Goal: Check status: Check status

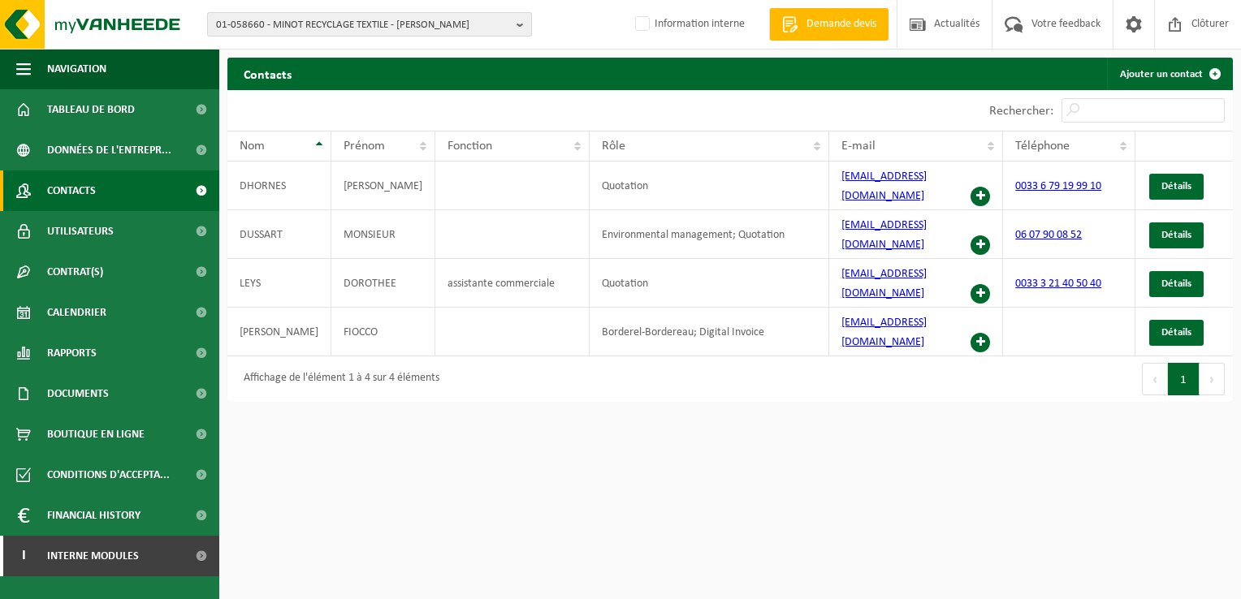
click at [280, 28] on span "01-058660 - MINOT RECYCLAGE TEXTILE - BILLY BERCLAU" at bounding box center [363, 25] width 294 height 24
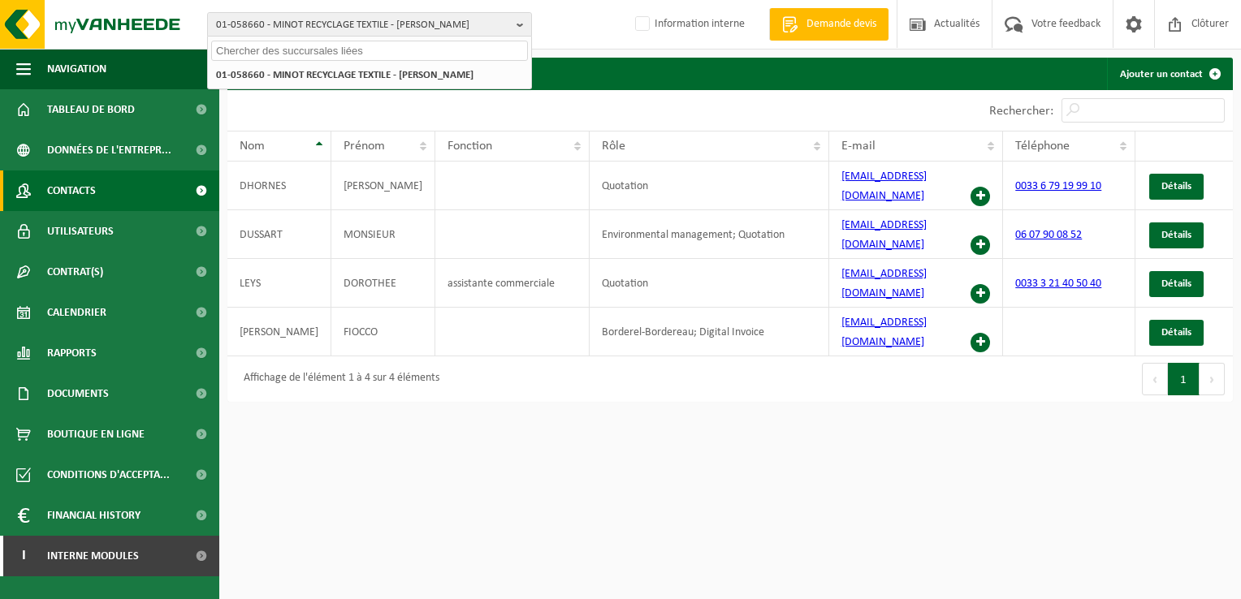
click at [243, 50] on input "text" at bounding box center [369, 51] width 317 height 20
paste input "10-946986"
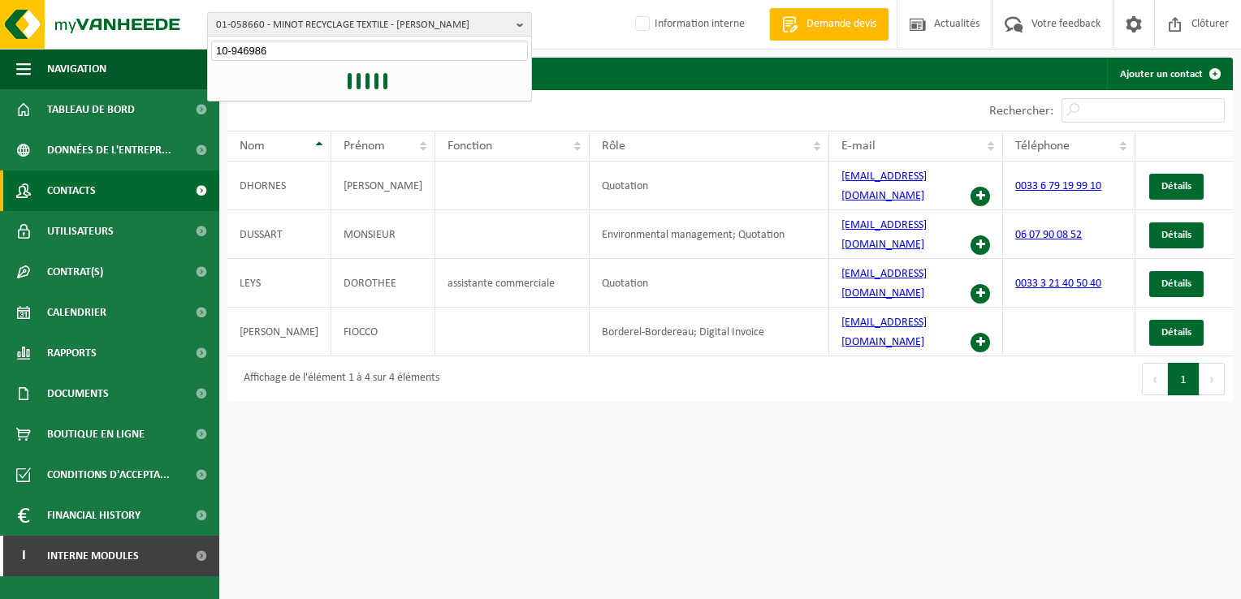
type input "10-946986"
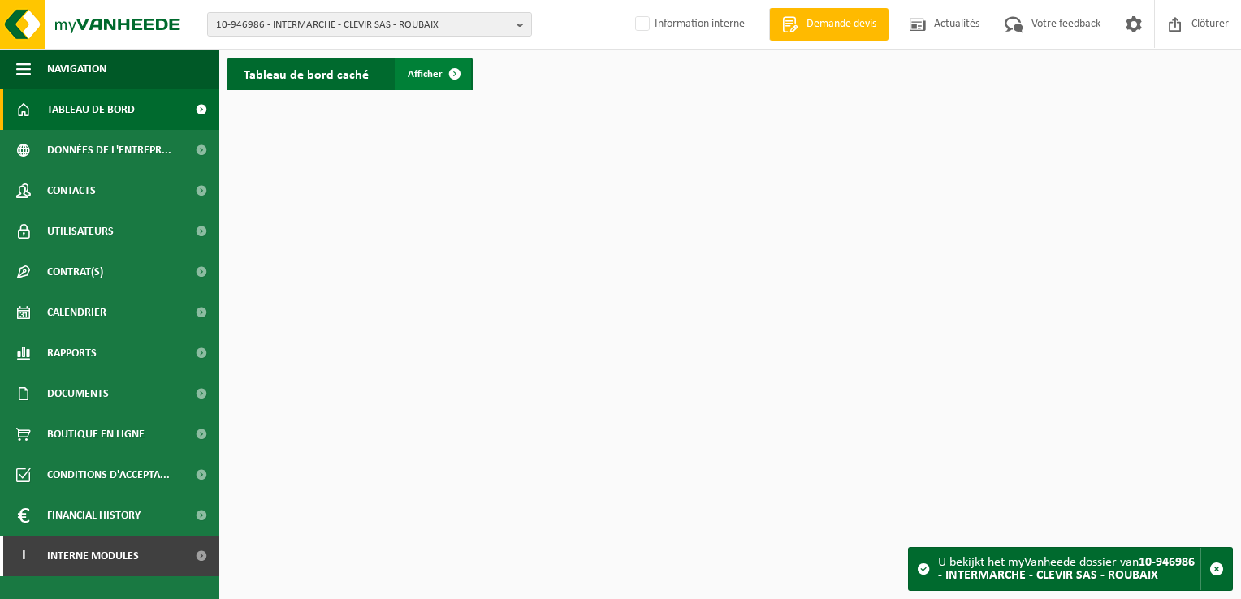
click at [448, 72] on span at bounding box center [455, 74] width 32 height 32
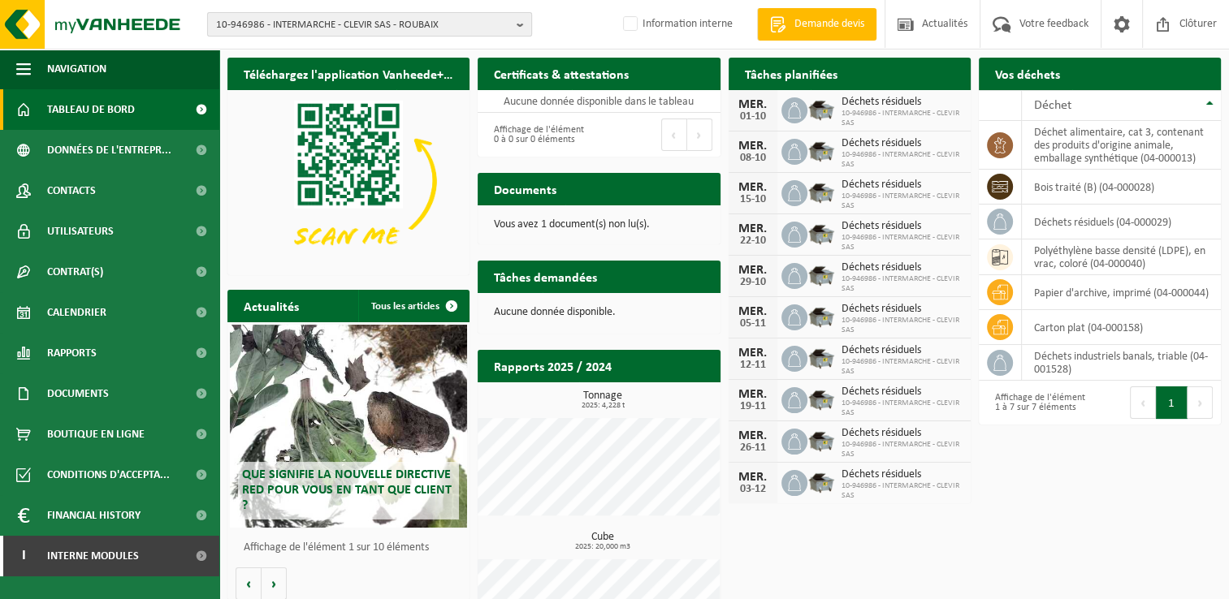
click at [393, 26] on span "10-946986 - INTERMARCHE - CLEVIR SAS - ROUBAIX" at bounding box center [363, 25] width 294 height 24
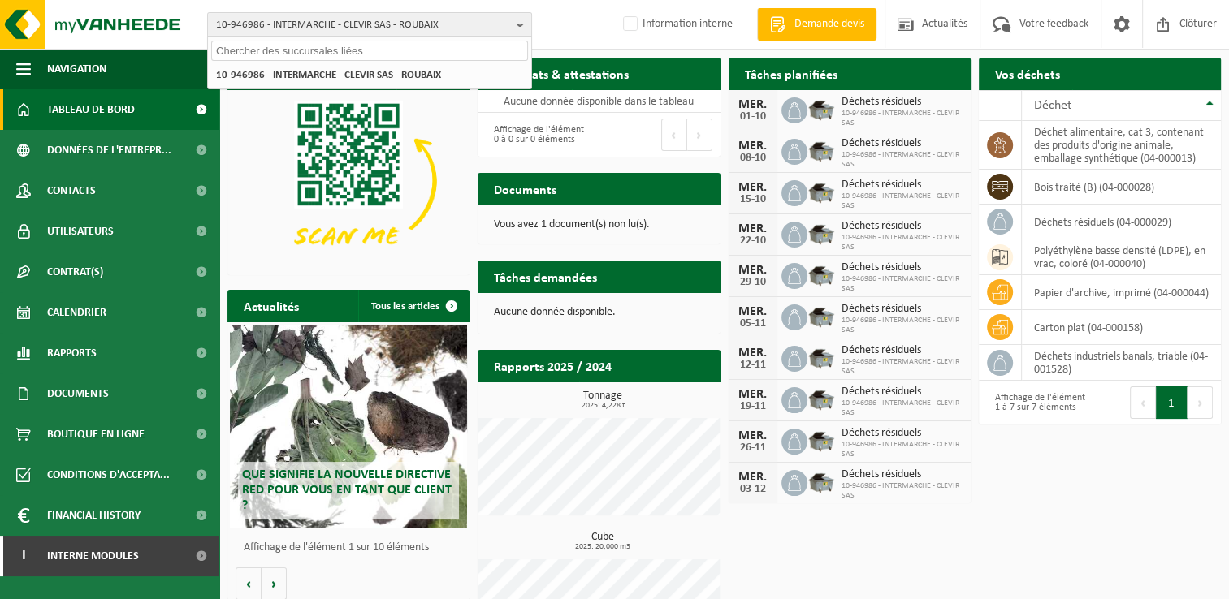
paste input "10-937277"
type input "10-937277"
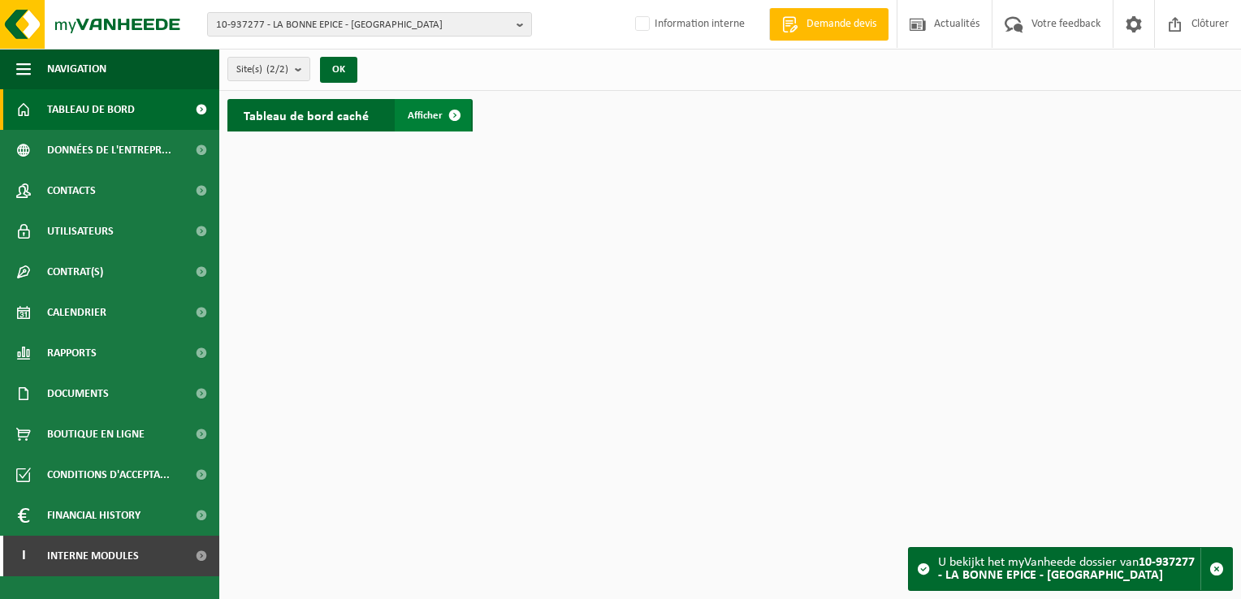
click at [454, 115] on span at bounding box center [455, 115] width 32 height 32
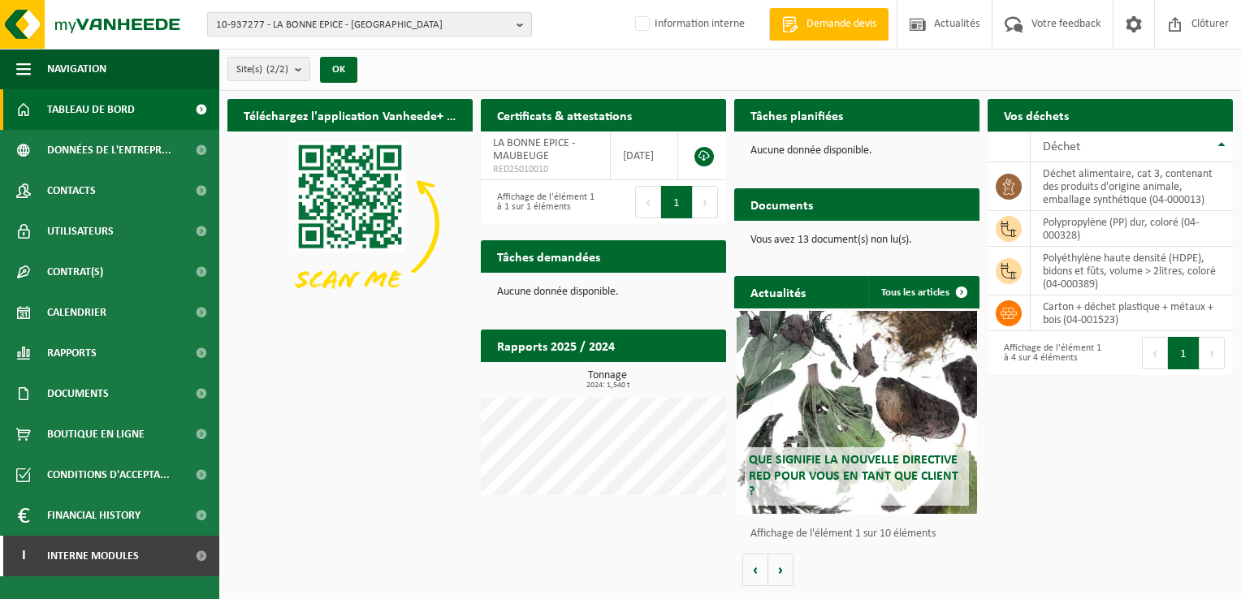
drag, startPoint x: 429, startPoint y: 27, endPoint x: 419, endPoint y: 25, distance: 9.9
click at [428, 26] on span "10-937277 - LA BONNE EPICE - MAUBEUGE" at bounding box center [363, 25] width 294 height 24
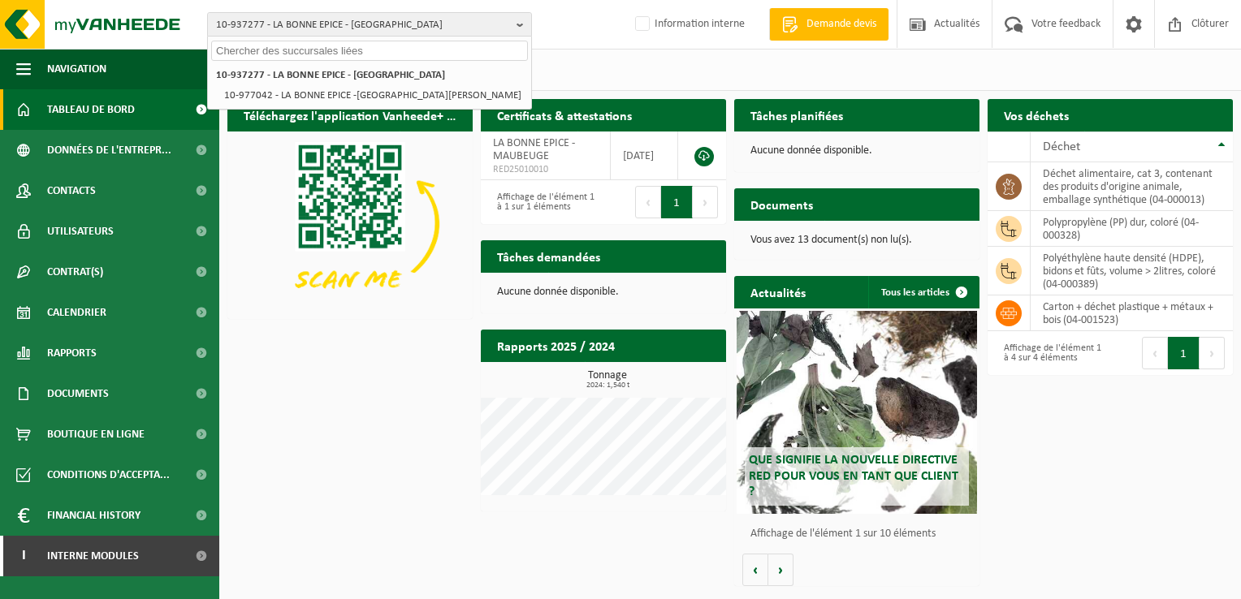
click at [228, 50] on input "text" at bounding box center [369, 51] width 317 height 20
paste input "10-985128"
type input "10-985128"
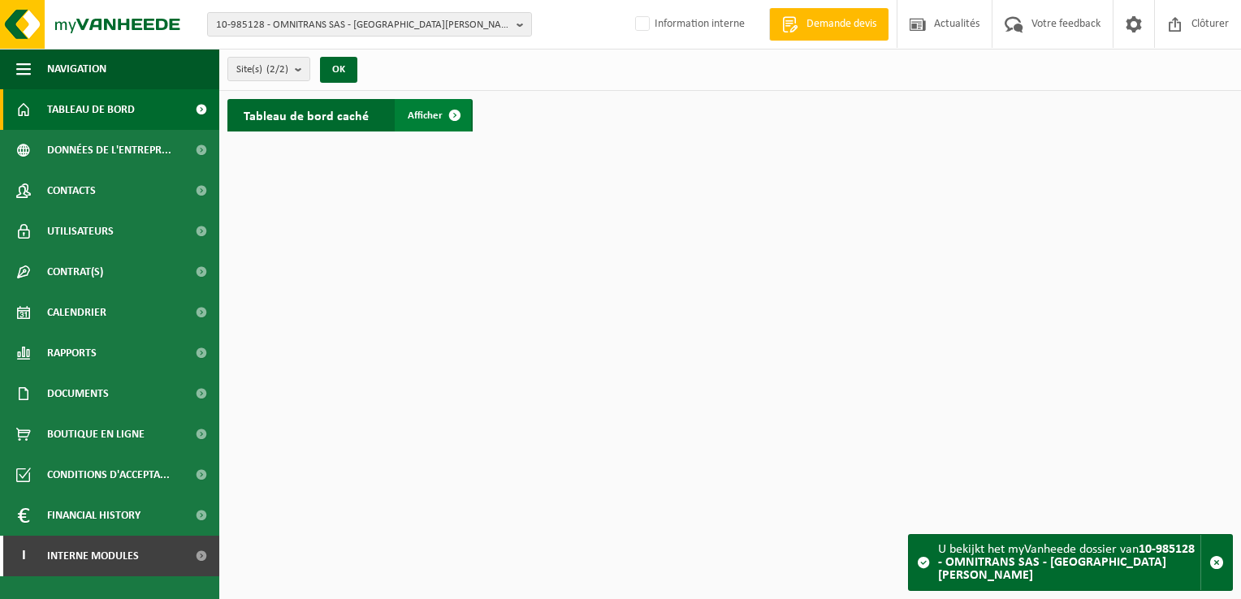
click at [465, 111] on span at bounding box center [455, 115] width 32 height 32
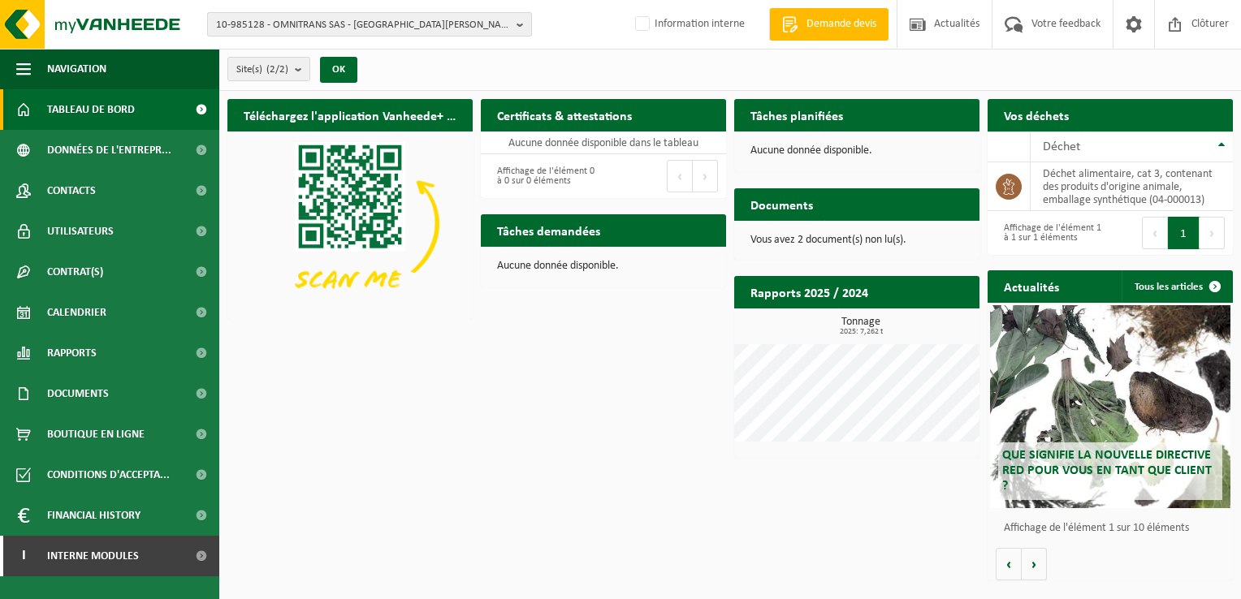
click at [486, 29] on span "10-985128 - OMNITRANS SAS - ST GERMAIN LAPRADE" at bounding box center [363, 25] width 294 height 24
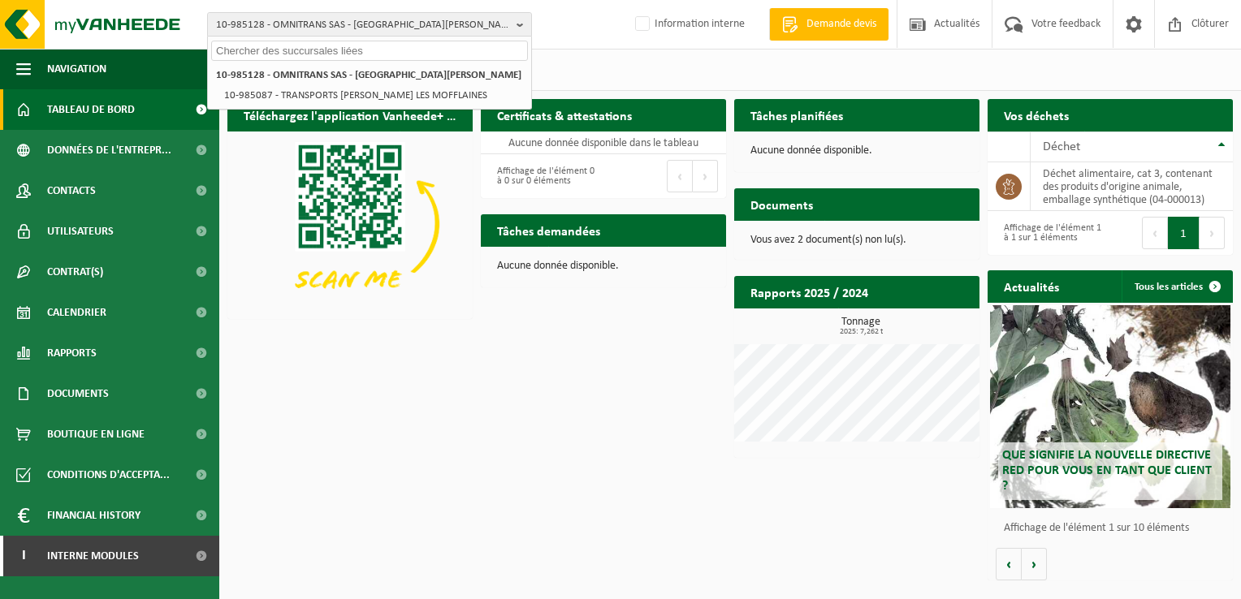
click at [327, 50] on input "text" at bounding box center [369, 51] width 317 height 20
paste input "10-987685"
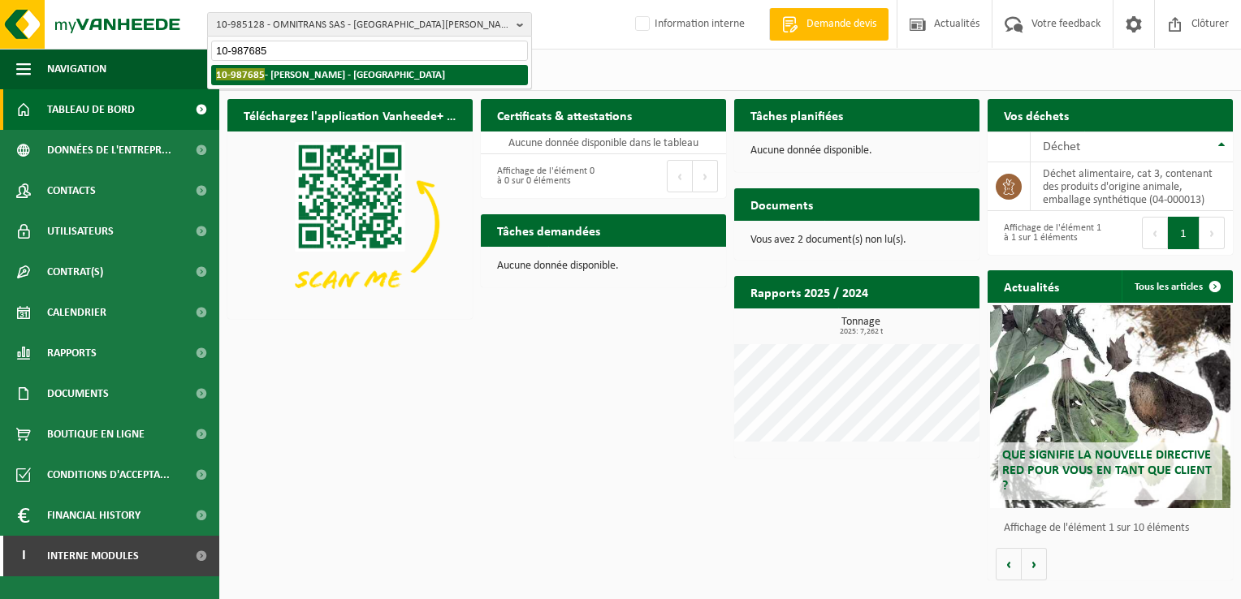
type input "10-987685"
click at [293, 79] on strong "10-987685 - XAVANNE SARL - LILLE" at bounding box center [330, 74] width 229 height 12
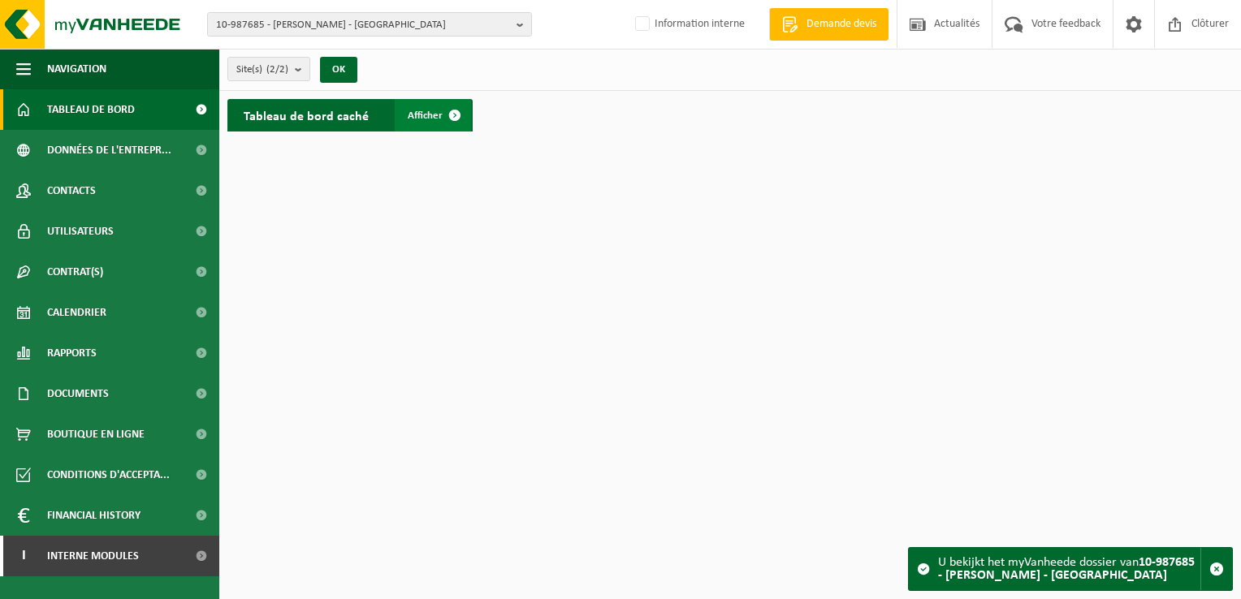
click at [452, 115] on span at bounding box center [455, 115] width 32 height 32
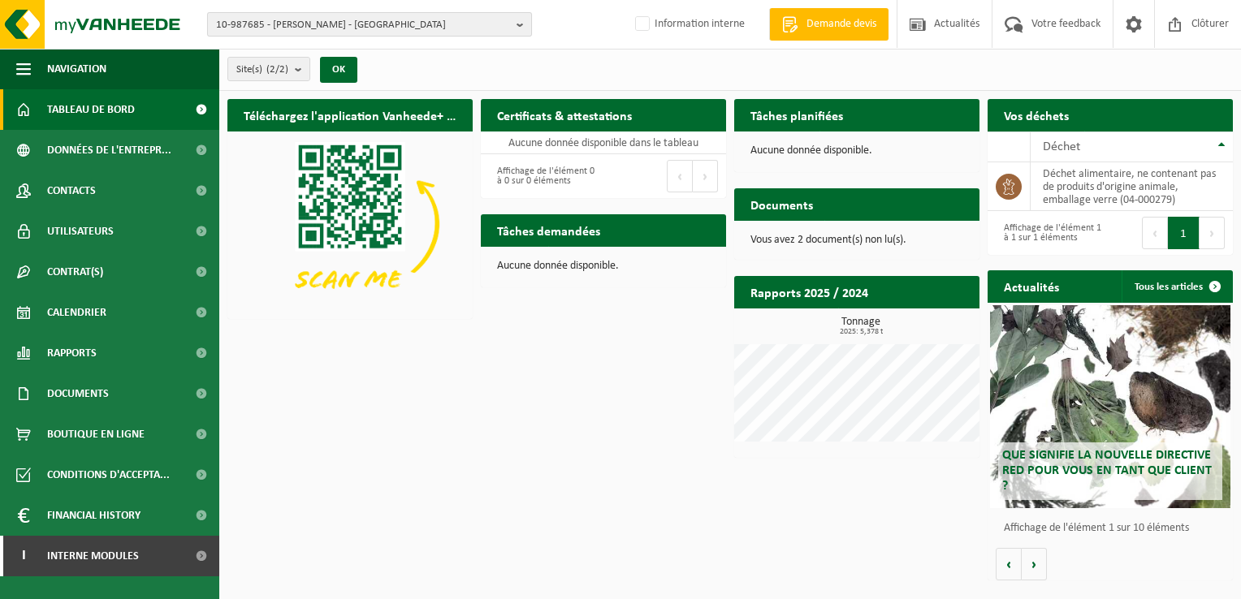
drag, startPoint x: 362, startPoint y: 24, endPoint x: 370, endPoint y: 22, distance: 8.3
click at [364, 24] on span "10-987685 - XAVANNE SARL - LILLE" at bounding box center [363, 25] width 294 height 24
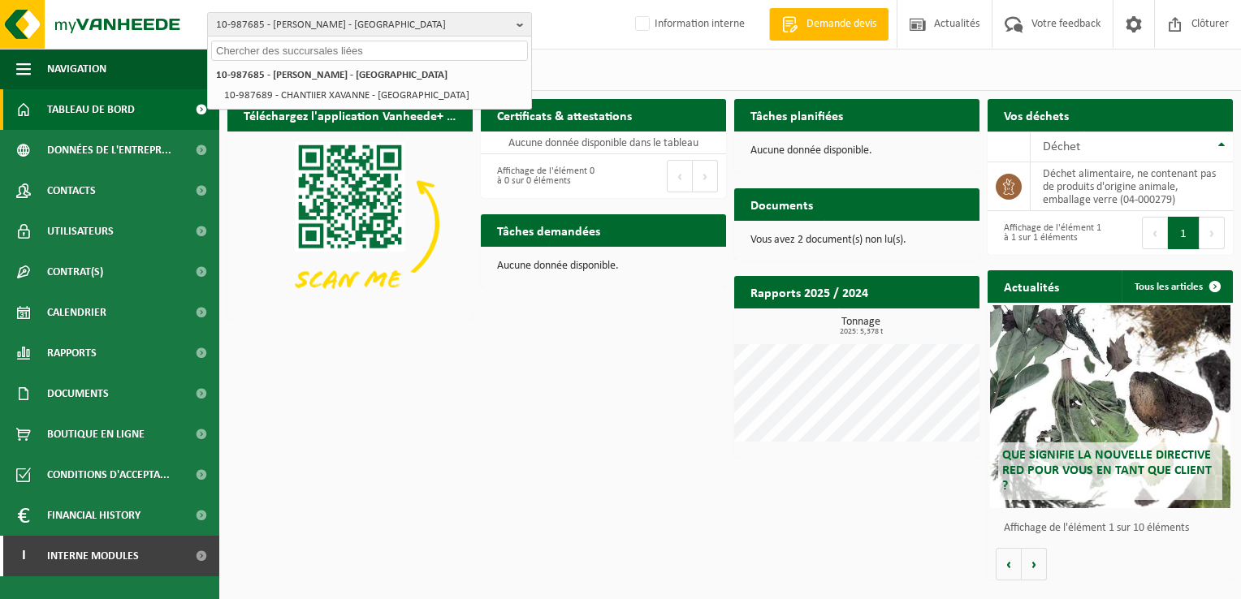
paste input "01-085953"
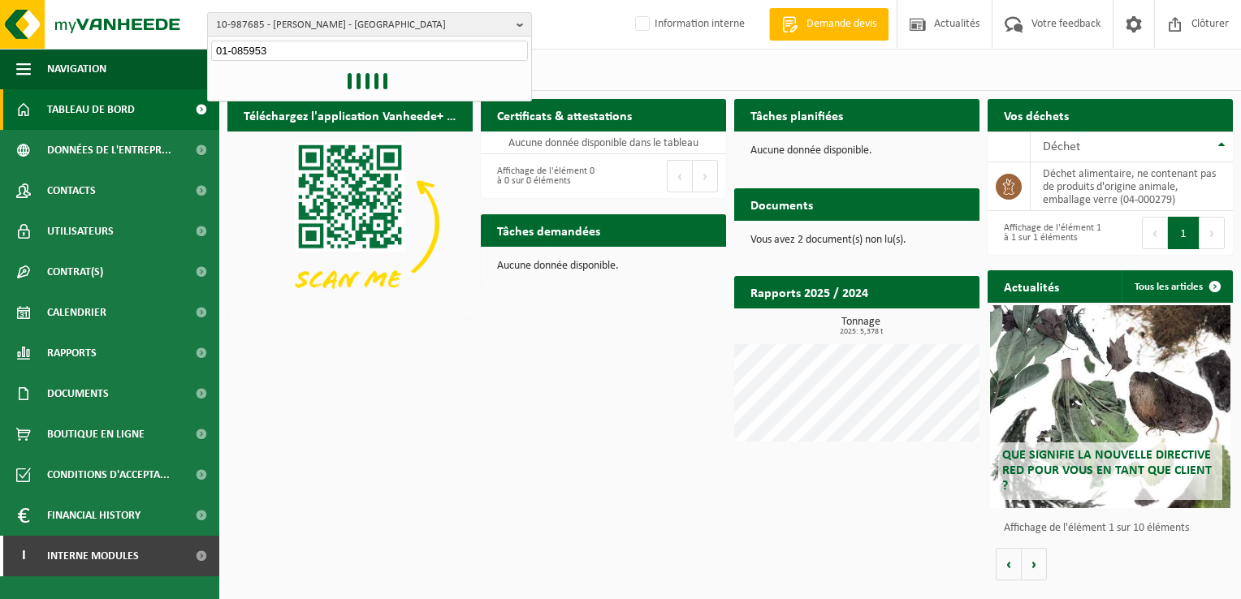
type input "01-085953"
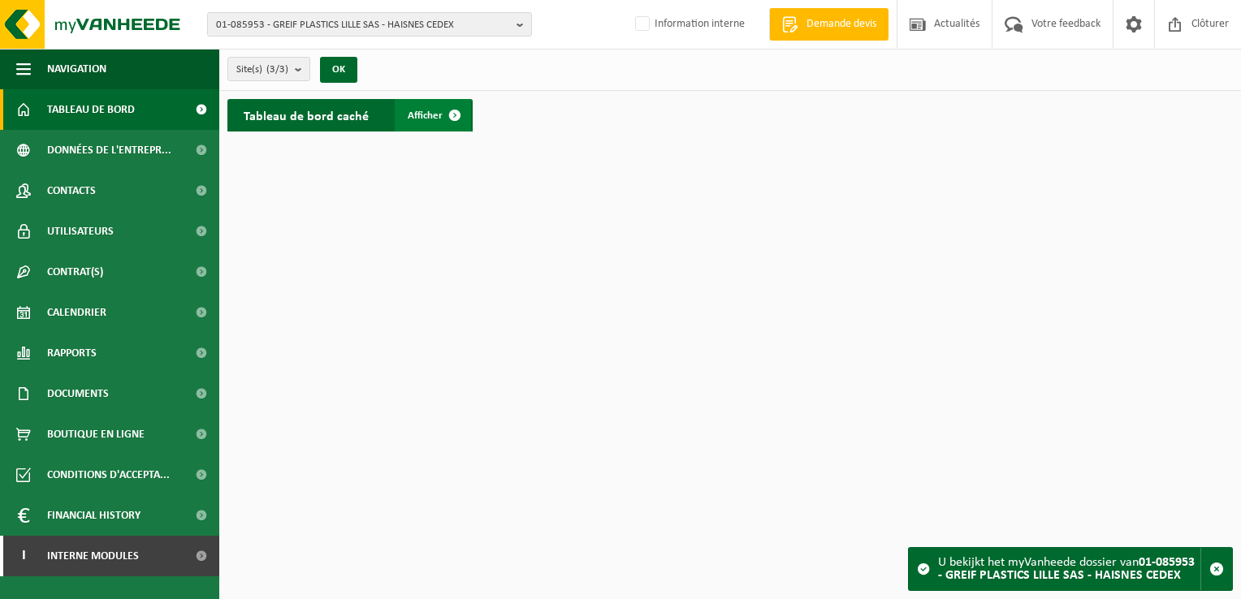
click at [447, 112] on span at bounding box center [455, 115] width 32 height 32
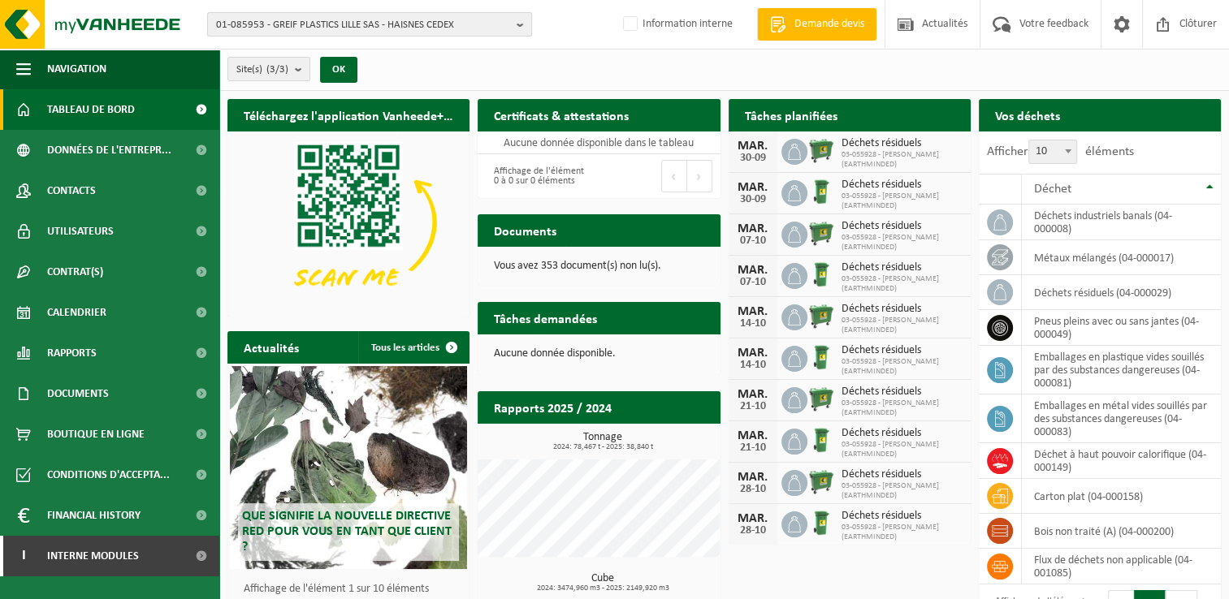
click at [315, 22] on span "01-085953 - GREIF PLASTICS LILLE SAS - HAISNES CEDEX" at bounding box center [363, 25] width 294 height 24
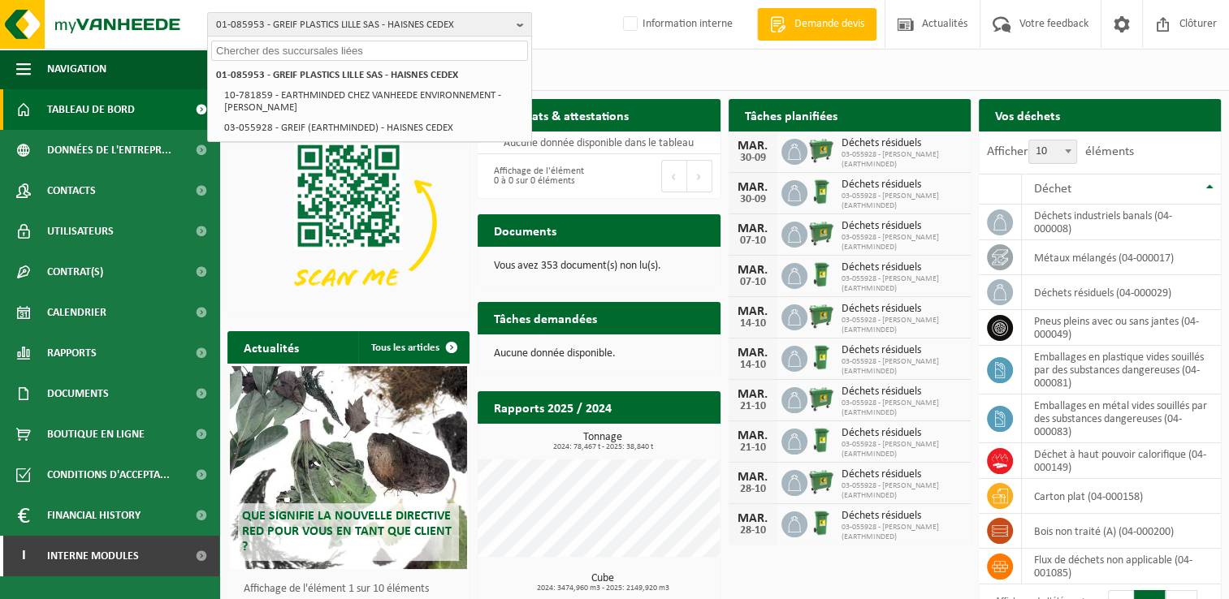
click at [253, 48] on input "text" at bounding box center [369, 51] width 317 height 20
paste input "10-739554"
type input "10-739554"
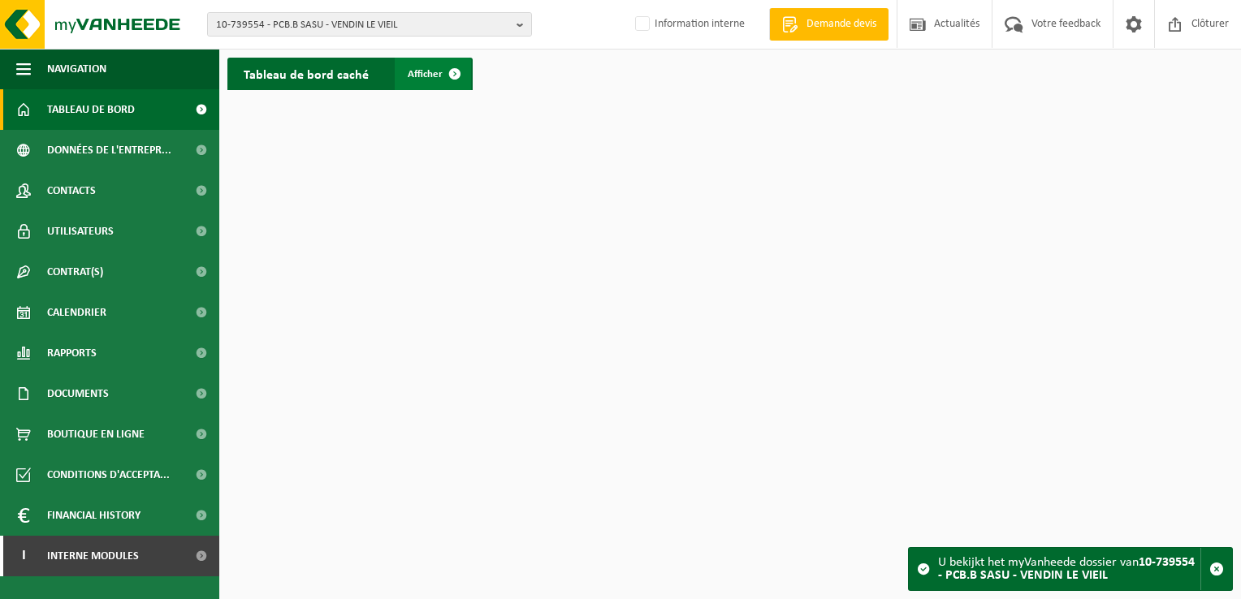
click at [456, 75] on span at bounding box center [455, 74] width 32 height 32
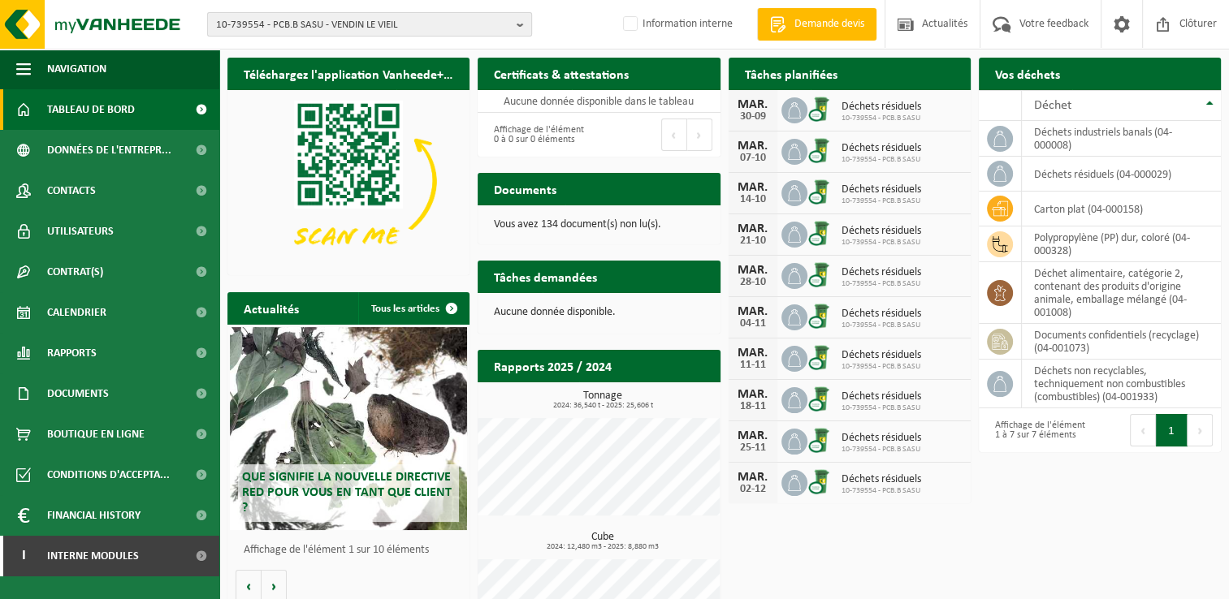
click at [410, 20] on span "10-739554 - PCB.B SASU - VENDIN LE VIEIL" at bounding box center [363, 25] width 294 height 24
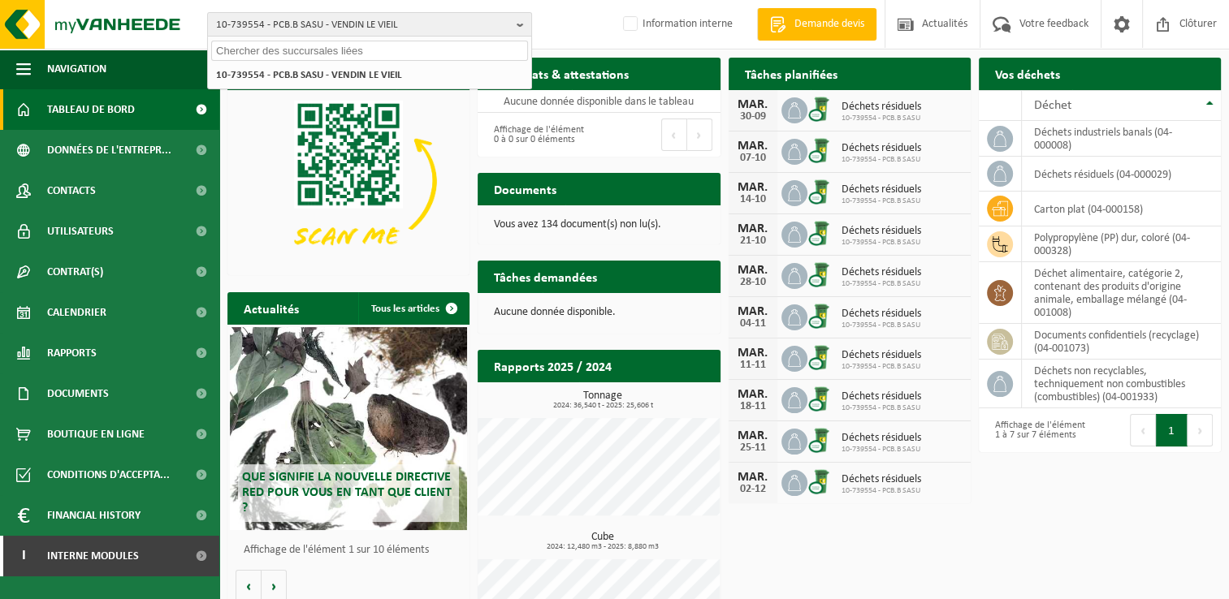
click at [240, 45] on input "text" at bounding box center [369, 51] width 317 height 20
paste input "10-741040"
type input "10-741040"
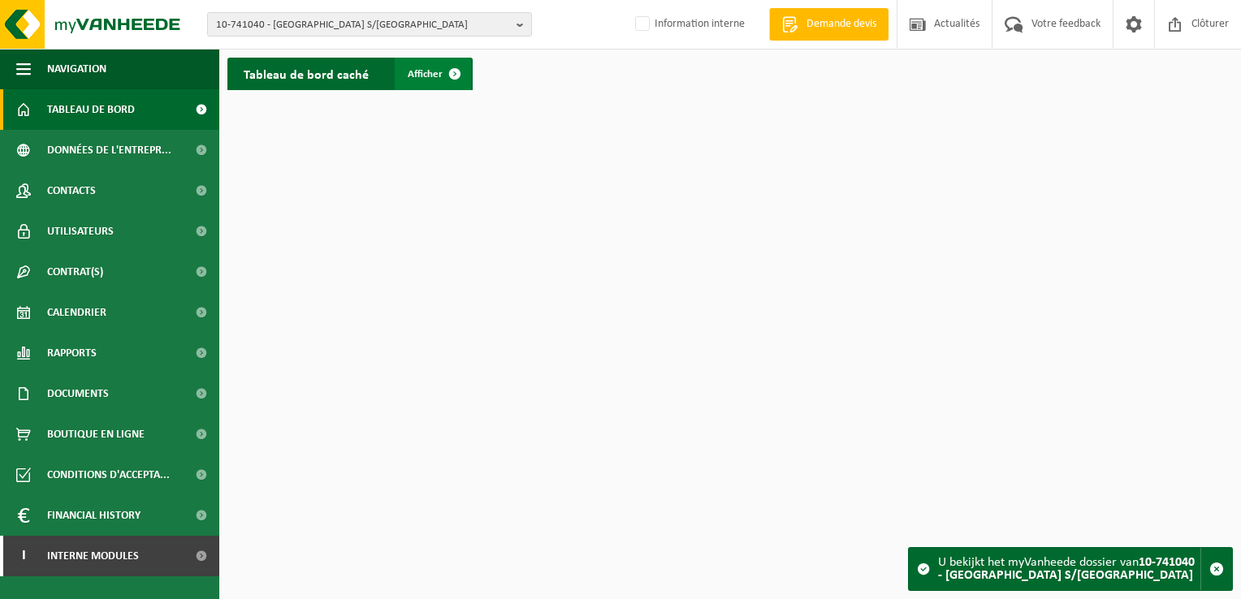
click at [454, 73] on span at bounding box center [455, 74] width 32 height 32
